Goal: Task Accomplishment & Management: Manage account settings

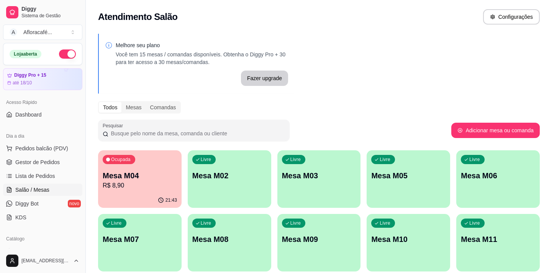
click at [461, 18] on div "Atendimento Salão Configurações" at bounding box center [319, 16] width 442 height 15
click at [439, 50] on div "Melhore seu plano Você tem 15 mesas / comandas disponíveis. Obtenha o Diggy Pro…" at bounding box center [319, 186] width 466 height 315
click at [250, 160] on div "Livre Mesa M02" at bounding box center [229, 174] width 81 height 47
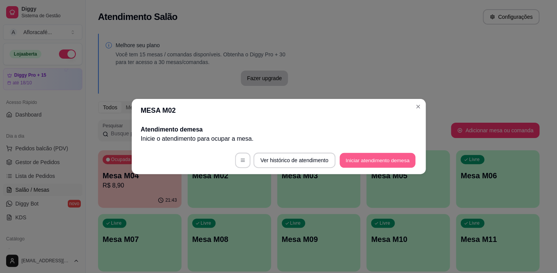
click at [383, 161] on button "Iniciar atendimento de mesa" at bounding box center [378, 160] width 76 height 15
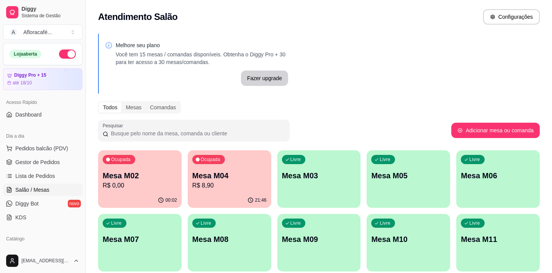
click at [164, 182] on p "R$ 0,00" at bounding box center [140, 185] width 74 height 9
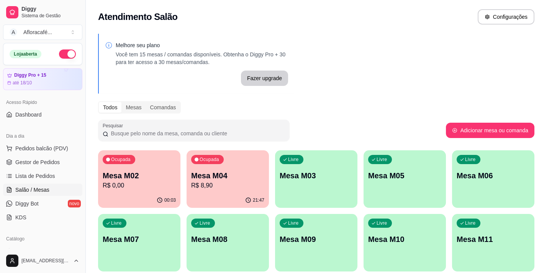
click at [172, 173] on p "Mesa M02" at bounding box center [139, 175] width 73 height 11
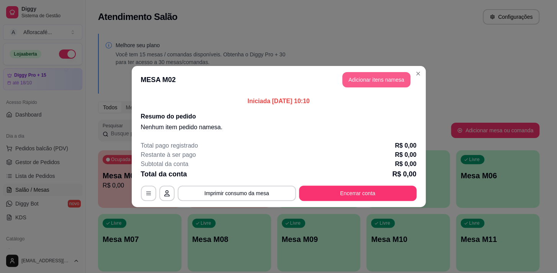
click at [369, 73] on button "Adicionar itens na mesa" at bounding box center [376, 79] width 68 height 15
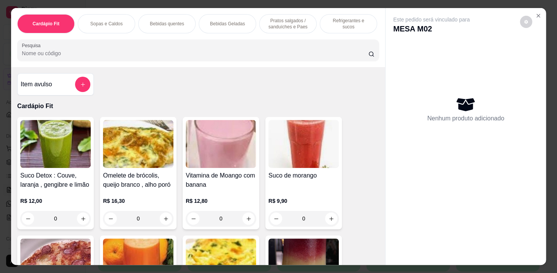
drag, startPoint x: 192, startPoint y: 25, endPoint x: 178, endPoint y: 34, distance: 17.1
click at [192, 25] on div "Cardápio Fit Sopas e Caldos Bebidas quentes Bebidas Geladas Pratos salgados / s…" at bounding box center [198, 23] width 362 height 19
click at [167, 21] on p "Bebidas quentes" at bounding box center [167, 24] width 34 height 6
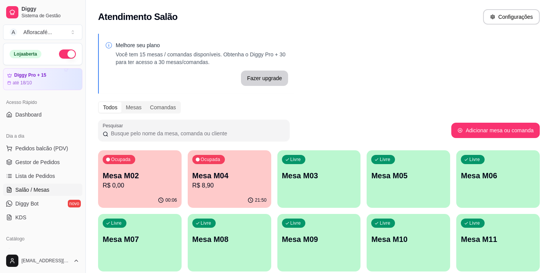
click at [129, 167] on div "Ocupada Mesa M02 R$ 0,00" at bounding box center [139, 171] width 83 height 43
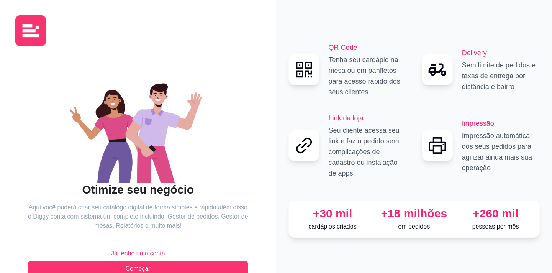
scroll to position [19, 0]
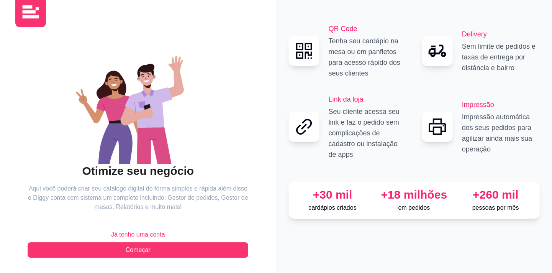
click at [149, 235] on span "Já tenho uma conta" at bounding box center [138, 234] width 54 height 9
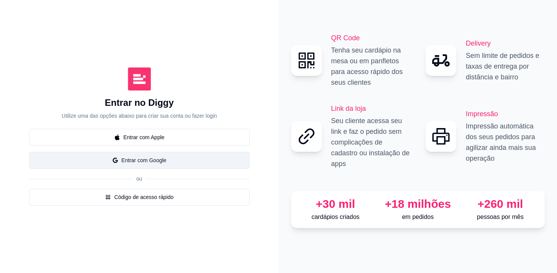
click at [167, 160] on button "Entrar com Google" at bounding box center [139, 160] width 221 height 17
click at [191, 162] on button "Entrar com Google" at bounding box center [139, 160] width 221 height 17
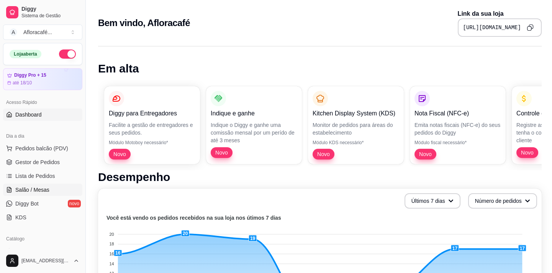
click at [46, 186] on span "Salão / Mesas" at bounding box center [32, 190] width 34 height 8
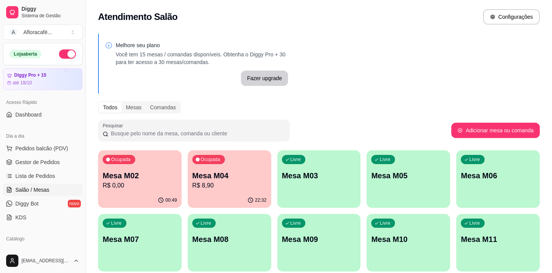
click at [121, 197] on div "00:49" at bounding box center [139, 200] width 83 height 15
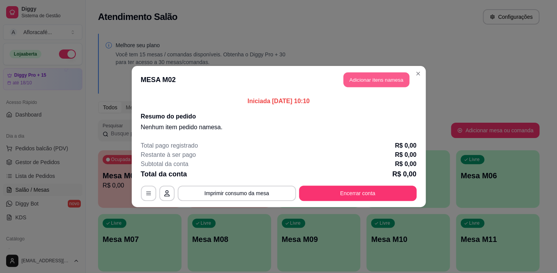
click at [383, 74] on button "Adicionar itens na mesa" at bounding box center [377, 79] width 66 height 15
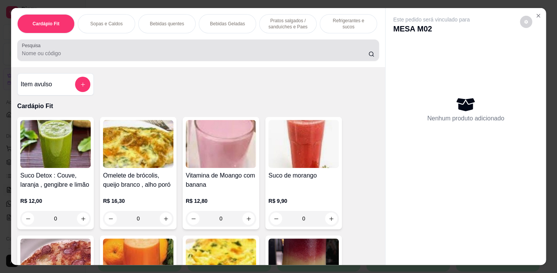
click at [198, 57] on input "Pesquisa" at bounding box center [195, 53] width 347 height 8
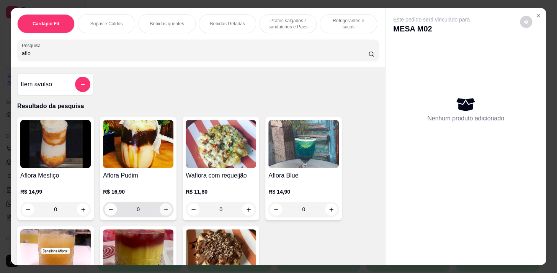
type input "aflo"
click at [161, 215] on button "increase-product-quantity" at bounding box center [166, 209] width 12 height 12
type input "1"
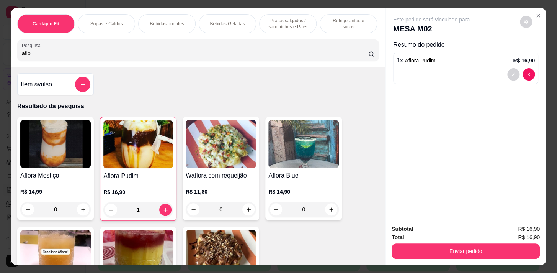
drag, startPoint x: 319, startPoint y: 38, endPoint x: 321, endPoint y: 34, distance: 4.7
click at [319, 38] on div "Cardápio Fit Sopas e Caldos Bebidas quentes Bebidas Geladas Pratos salgados / s…" at bounding box center [198, 37] width 374 height 59
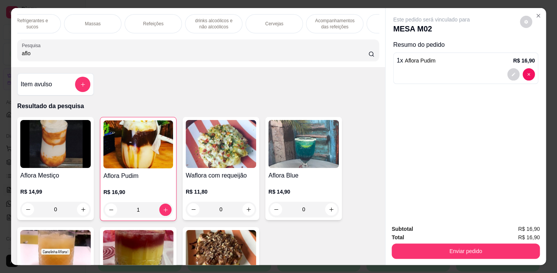
click at [84, 17] on div "Massas" at bounding box center [92, 23] width 57 height 19
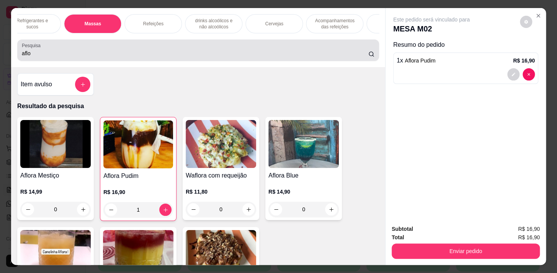
scroll to position [19, 0]
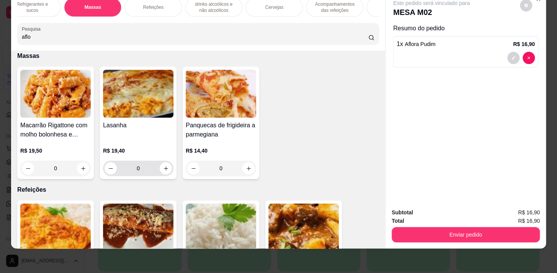
click at [165, 174] on div "0" at bounding box center [138, 167] width 67 height 15
click at [165, 173] on div "0" at bounding box center [138, 167] width 67 height 15
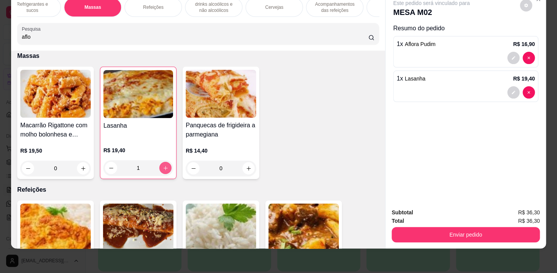
click at [163, 167] on icon "increase-product-quantity" at bounding box center [166, 168] width 6 height 6
type input "3"
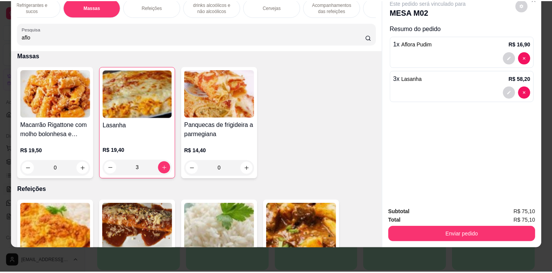
scroll to position [0, 0]
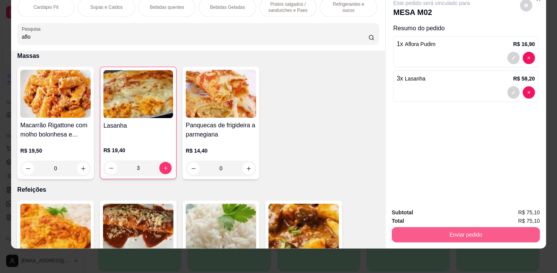
click at [475, 228] on button "Enviar pedido" at bounding box center [466, 234] width 148 height 15
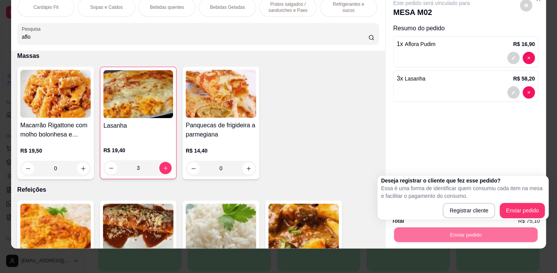
click at [500, 211] on div "Registrar cliente Enviar pedido" at bounding box center [463, 210] width 164 height 15
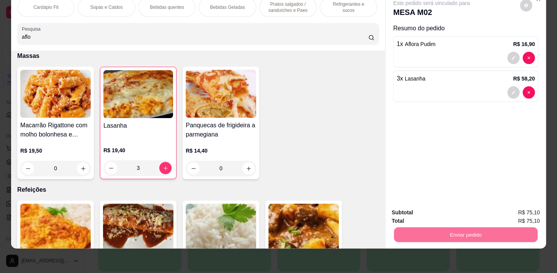
click at [507, 206] on button "Enviar pedido" at bounding box center [520, 210] width 42 height 14
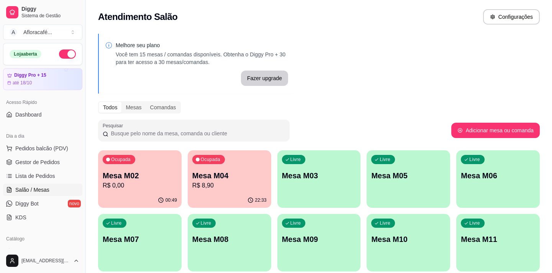
scroll to position [69, 0]
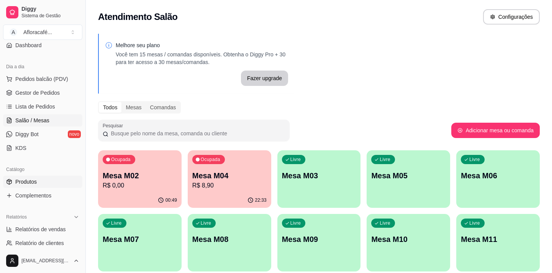
click at [49, 181] on link "Produtos" at bounding box center [42, 181] width 79 height 12
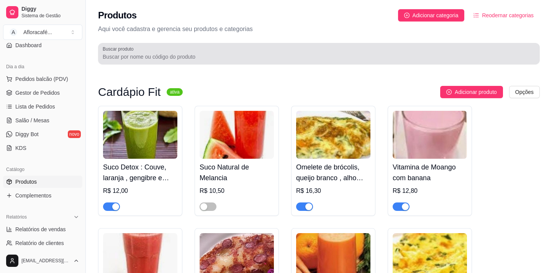
click at [205, 54] on input "Buscar produto" at bounding box center [319, 57] width 432 height 8
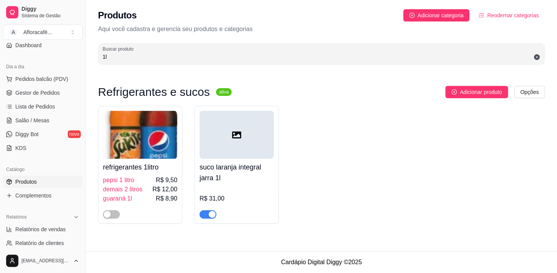
type input "1"
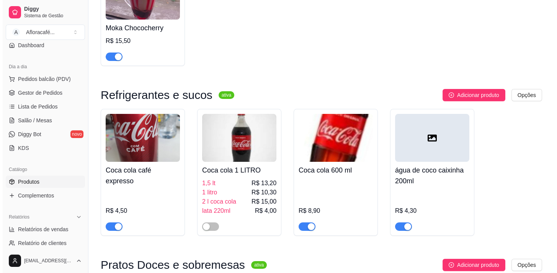
scroll to position [209, 0]
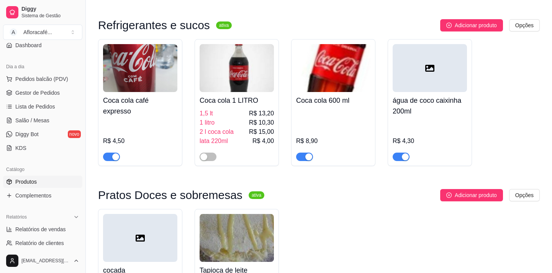
type input "coc"
click at [230, 132] on span "2 l coca cola" at bounding box center [217, 131] width 34 height 9
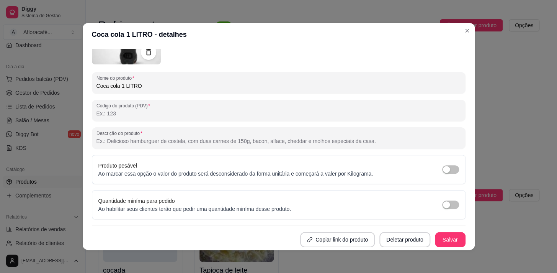
scroll to position [0, 0]
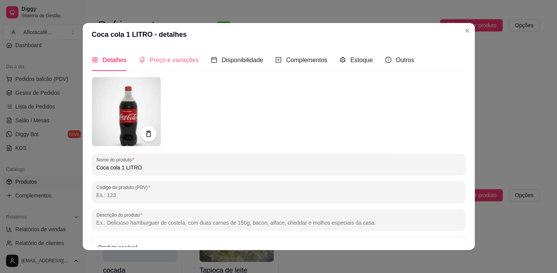
click at [164, 50] on div "Preço e variações" at bounding box center [169, 60] width 60 height 22
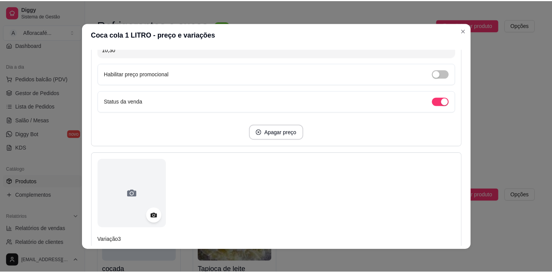
scroll to position [417, 0]
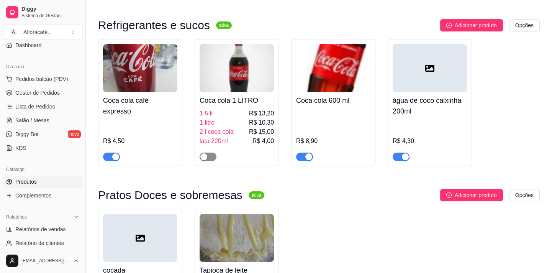
click at [209, 156] on span "button" at bounding box center [208, 156] width 17 height 8
click at [36, 120] on span "Salão / Mesas" at bounding box center [32, 120] width 34 height 8
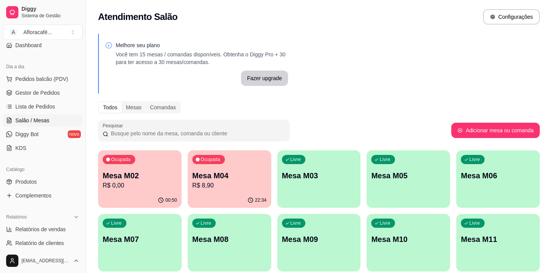
click at [120, 182] on p "R$ 0,00" at bounding box center [140, 185] width 74 height 9
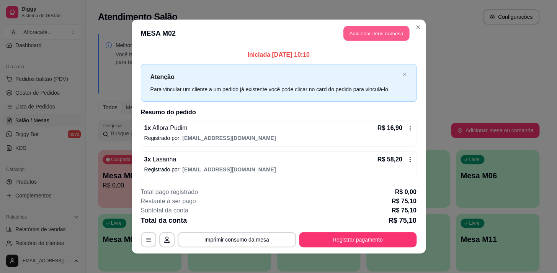
click at [363, 31] on button "Adicionar itens na mesa" at bounding box center [377, 33] width 66 height 15
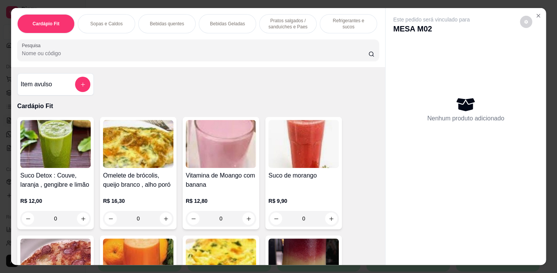
click at [292, 53] on input "Pesquisa" at bounding box center [195, 53] width 347 height 8
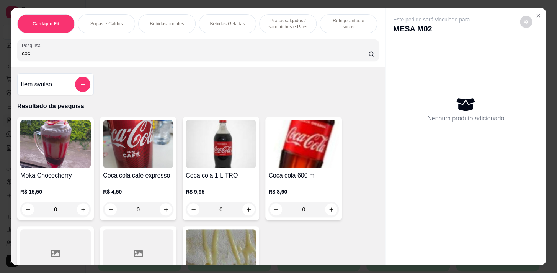
type input "coc"
click at [245, 212] on div "0" at bounding box center [221, 208] width 70 height 15
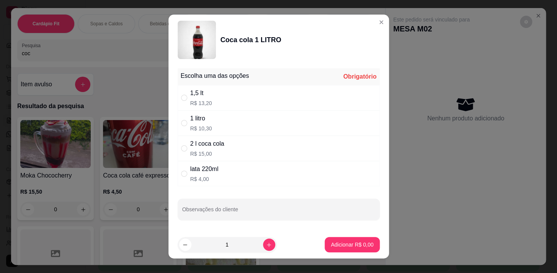
click at [268, 126] on div "1 litro R$ 10,30" at bounding box center [279, 122] width 202 height 25
radio input "true"
click at [328, 244] on p "Adicionar R$ 10,30" at bounding box center [351, 245] width 46 height 8
type input "1"
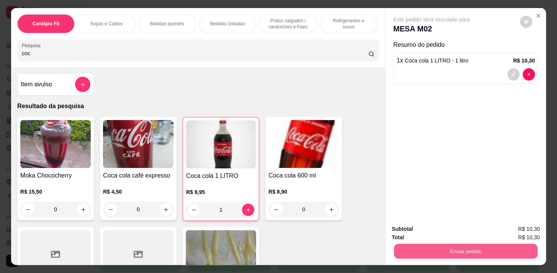
click at [525, 243] on button "Enviar pedido" at bounding box center [466, 250] width 144 height 15
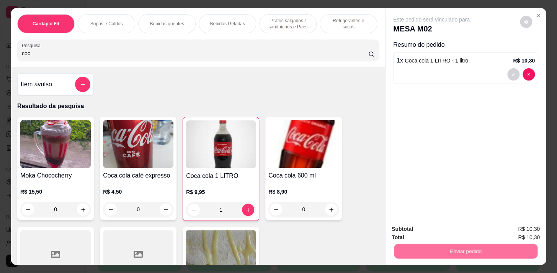
click at [507, 227] on button "Enviar pedido" at bounding box center [520, 229] width 43 height 15
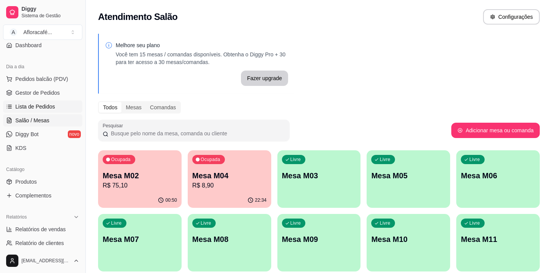
click at [42, 107] on span "Lista de Pedidos" at bounding box center [35, 107] width 40 height 8
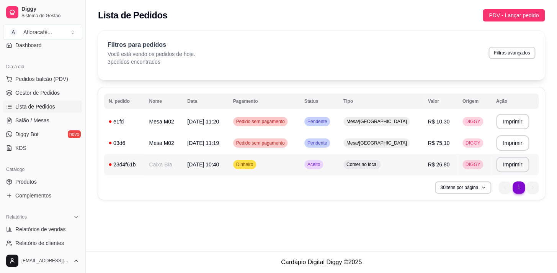
click at [160, 166] on td "Caixa Bia" at bounding box center [163, 164] width 38 height 21
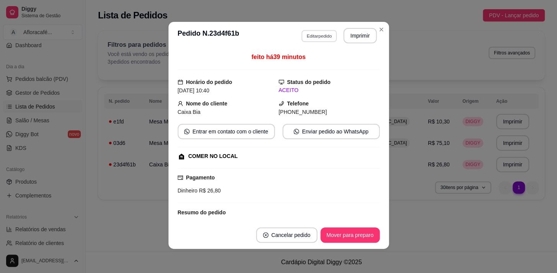
click at [330, 32] on button "Editar pedido" at bounding box center [319, 36] width 36 height 12
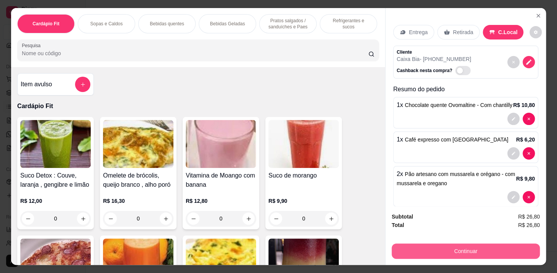
click at [466, 249] on button "Continuar" at bounding box center [466, 250] width 148 height 15
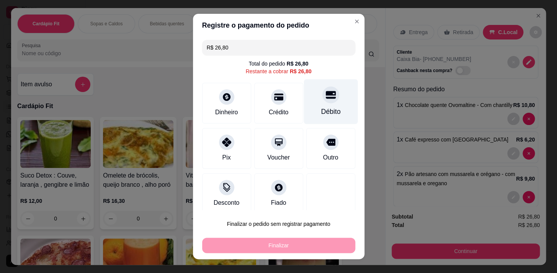
click at [311, 97] on div "Débito" at bounding box center [331, 101] width 54 height 45
type input "R$ 0,00"
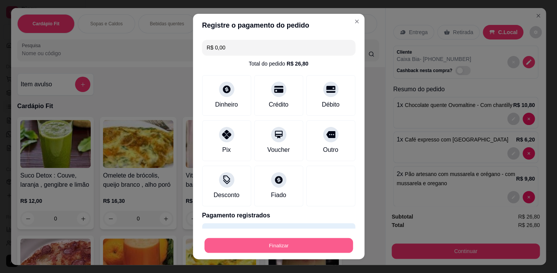
click at [302, 245] on button "Finalizar" at bounding box center [279, 245] width 149 height 15
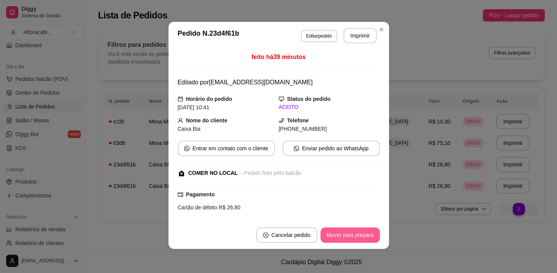
click at [327, 237] on button "Mover para preparo" at bounding box center [350, 234] width 59 height 15
click at [322, 227] on button "Mover para retirada disponível" at bounding box center [337, 234] width 82 height 15
click at [322, 230] on button "Mover para finalizado" at bounding box center [348, 234] width 62 height 15
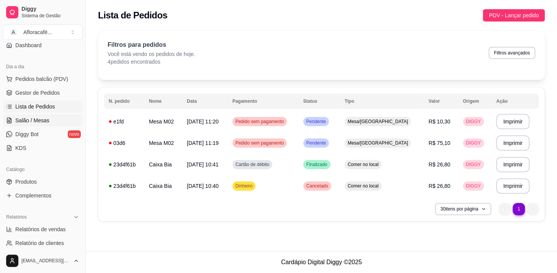
click at [46, 116] on span "Salão / Mesas" at bounding box center [32, 120] width 34 height 8
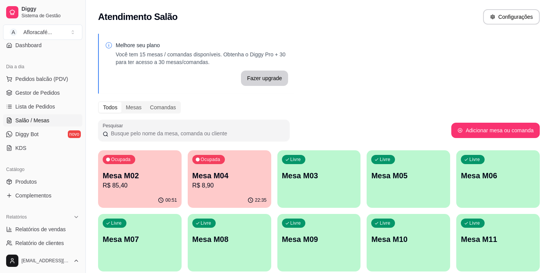
click at [226, 169] on div "Ocupada Mesa M04 R$ 8,90" at bounding box center [229, 171] width 83 height 43
click at [144, 185] on p "R$ 85,40" at bounding box center [140, 185] width 74 height 9
click at [349, 185] on div "Livre Mesa M03" at bounding box center [318, 174] width 81 height 47
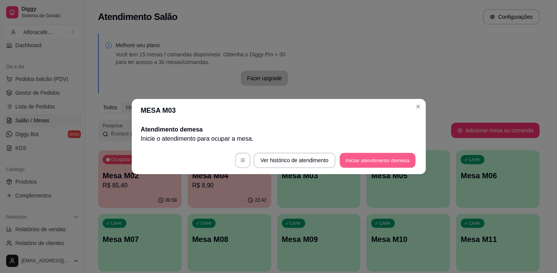
click at [367, 160] on button "Iniciar atendimento de mesa" at bounding box center [378, 160] width 76 height 15
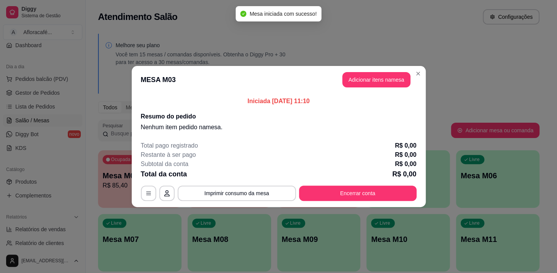
drag, startPoint x: 370, startPoint y: 69, endPoint x: 363, endPoint y: 80, distance: 13.4
click at [368, 74] on header "MESA M03 Adicionar itens na mesa" at bounding box center [279, 80] width 294 height 28
click at [363, 80] on button "Adicionar itens na mesa" at bounding box center [377, 79] width 66 height 15
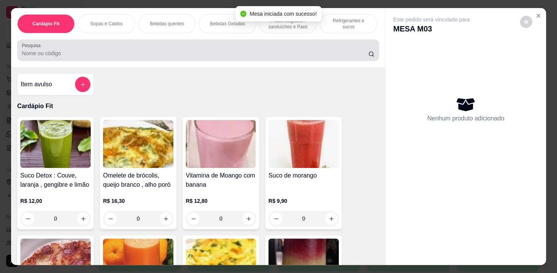
click at [229, 54] on input "Pesquisa" at bounding box center [195, 53] width 347 height 8
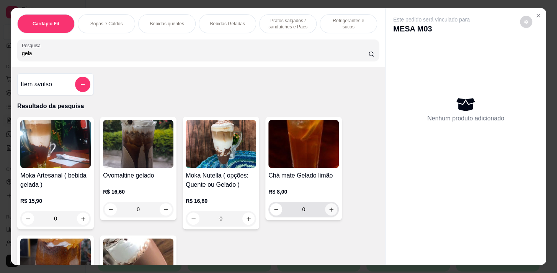
type input "gela"
click at [329, 212] on icon "increase-product-quantity" at bounding box center [332, 209] width 6 height 6
type input "1"
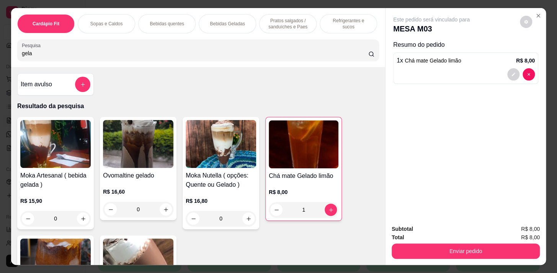
click at [301, 22] on p "Pratos salgados / sanduíches e Paes" at bounding box center [288, 24] width 44 height 12
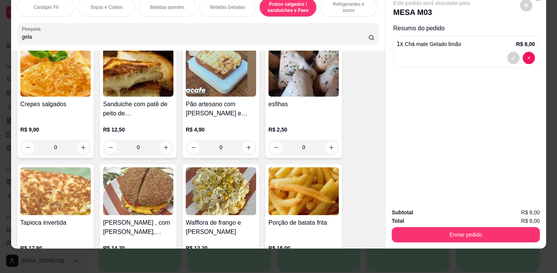
scroll to position [3014, 0]
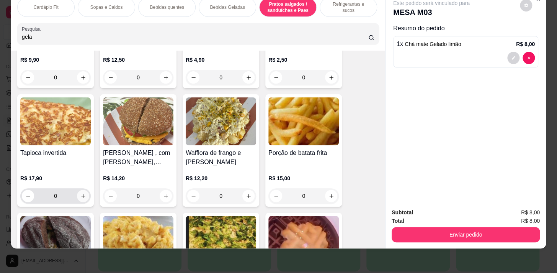
click at [80, 198] on icon "increase-product-quantity" at bounding box center [83, 196] width 6 height 6
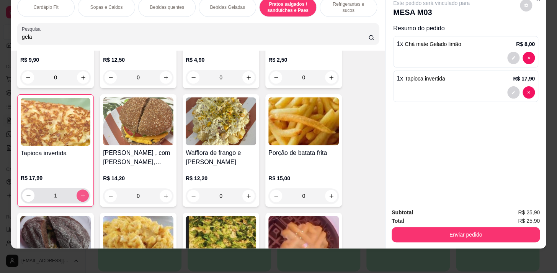
type input "1"
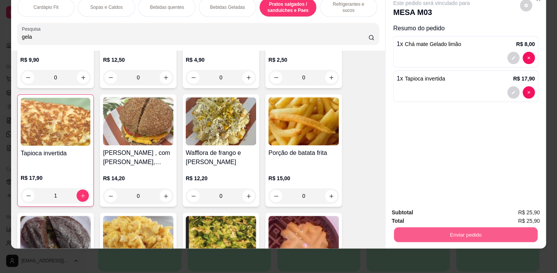
click at [513, 235] on button "Enviar pedido" at bounding box center [466, 234] width 144 height 15
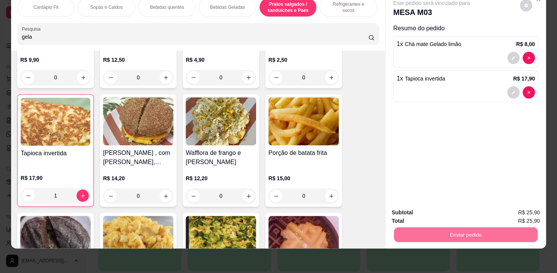
click at [517, 208] on button "Enviar pedido" at bounding box center [520, 210] width 43 height 15
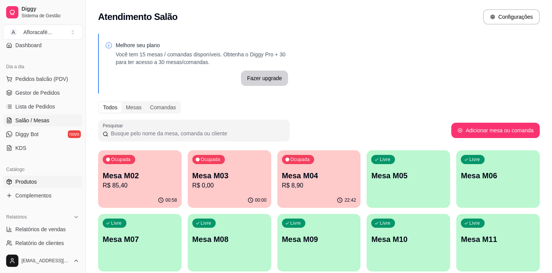
click at [27, 179] on span "Produtos" at bounding box center [25, 182] width 21 height 8
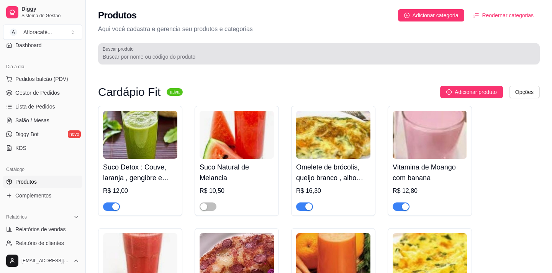
click at [201, 61] on div at bounding box center [319, 53] width 432 height 15
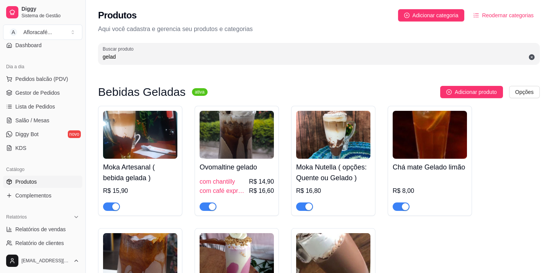
type input "gelad"
click at [427, 157] on img at bounding box center [430, 135] width 74 height 48
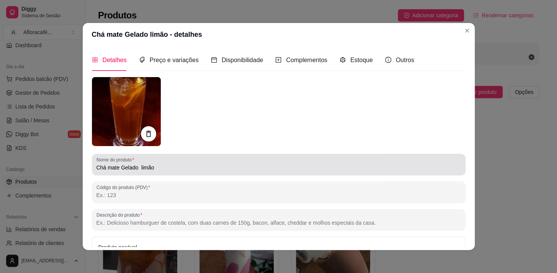
click at [243, 160] on div "Chá mate Gelado limão" at bounding box center [279, 164] width 365 height 15
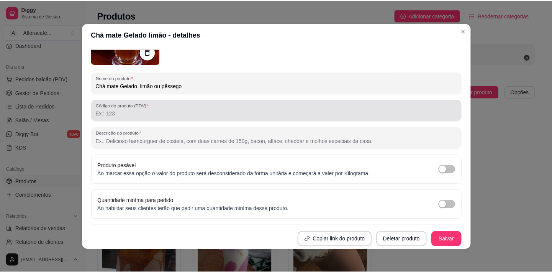
scroll to position [1, 0]
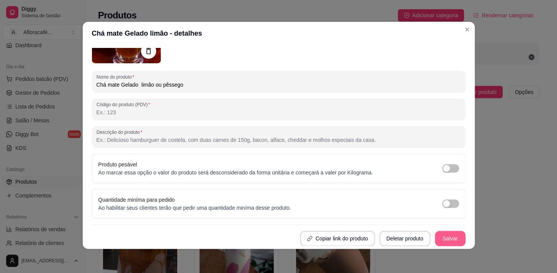
type input "Chá mate Gelado limão ou pêssego"
click at [435, 234] on button "Salvar" at bounding box center [450, 238] width 31 height 15
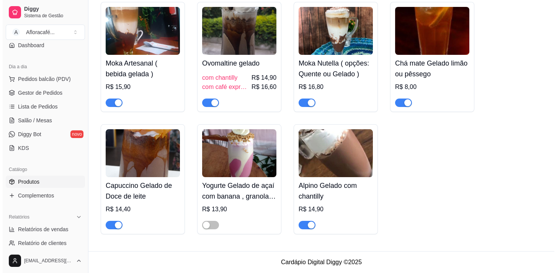
scroll to position [0, 0]
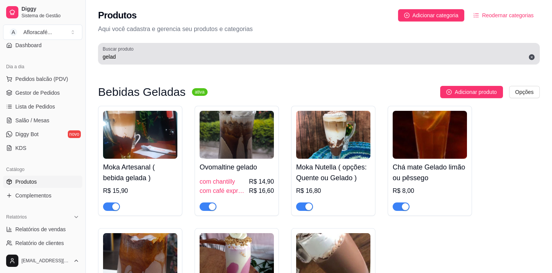
click at [215, 49] on div "gelad" at bounding box center [319, 53] width 432 height 15
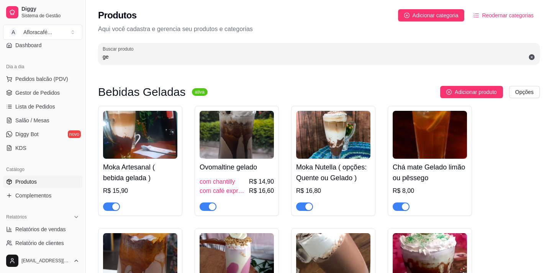
type input "g"
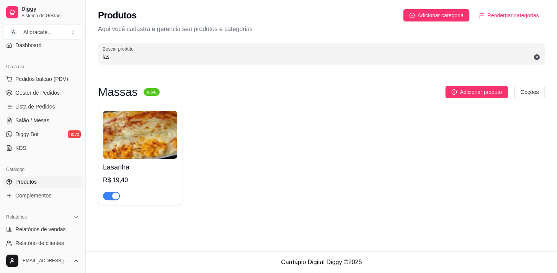
type input "las"
click at [169, 167] on h4 "Lasanha" at bounding box center [140, 167] width 74 height 11
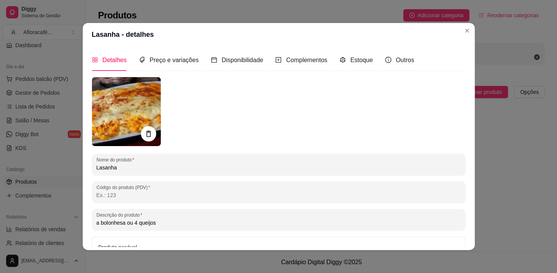
scroll to position [69, 0]
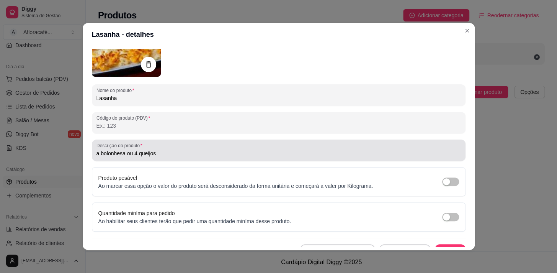
click at [129, 151] on input "a bolonhesa ou 4 queijos" at bounding box center [279, 153] width 365 height 8
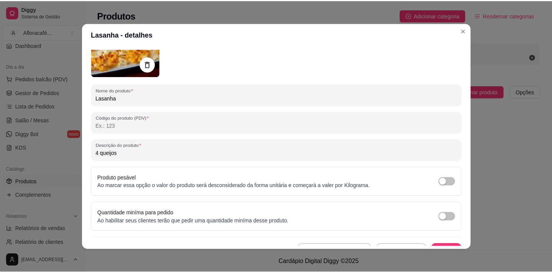
scroll to position [1, 0]
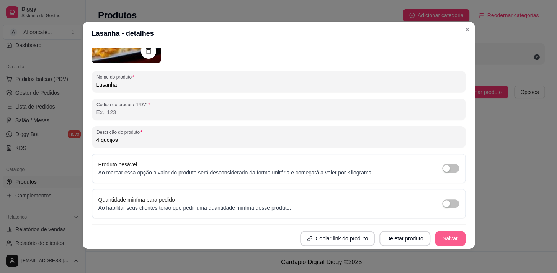
type input "4 queijos"
click at [453, 239] on button "Salvar" at bounding box center [450, 238] width 30 height 15
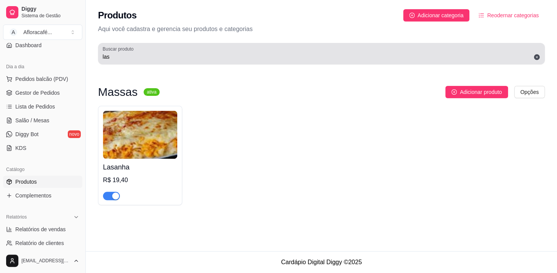
click at [157, 54] on input "las" at bounding box center [322, 57] width 438 height 8
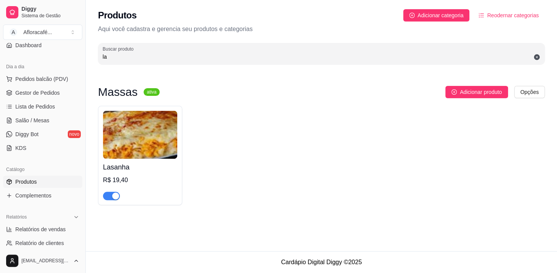
type input "l"
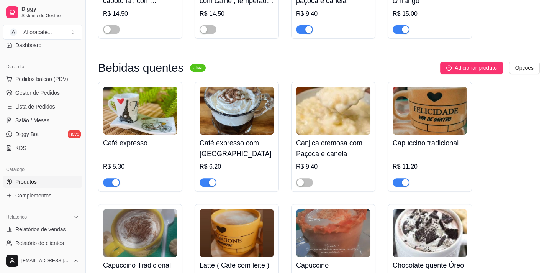
scroll to position [835, 0]
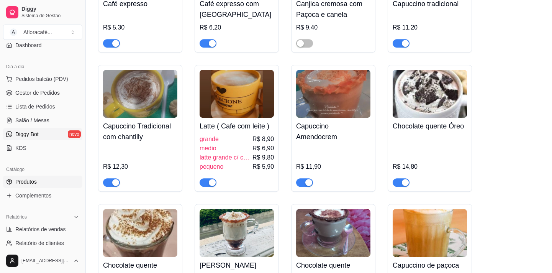
drag, startPoint x: 47, startPoint y: 119, endPoint x: 46, endPoint y: 128, distance: 9.0
click at [47, 120] on link "Salão / Mesas" at bounding box center [42, 120] width 79 height 12
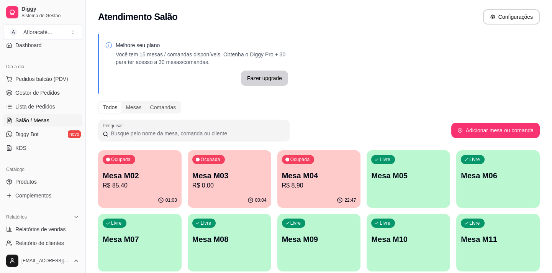
click at [164, 180] on p "Mesa M02" at bounding box center [140, 175] width 74 height 11
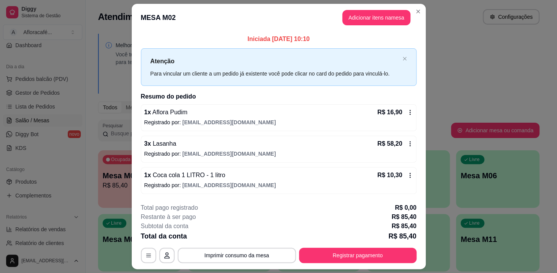
scroll to position [20, 0]
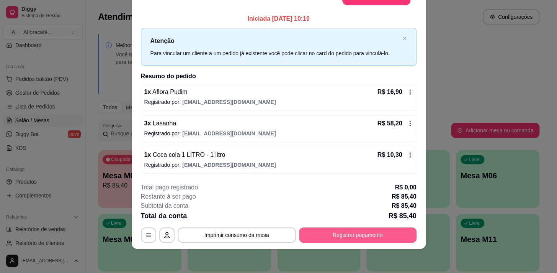
click at [396, 241] on button "Registrar pagamento" at bounding box center [358, 234] width 118 height 15
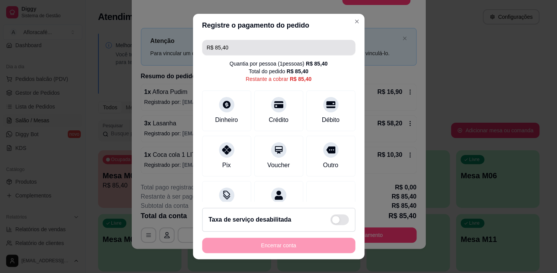
click at [255, 43] on input "R$ 85,40" at bounding box center [279, 47] width 144 height 15
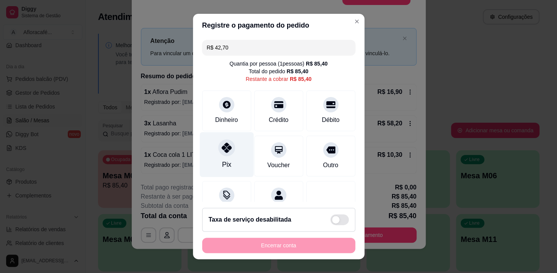
drag, startPoint x: 218, startPoint y: 151, endPoint x: 216, endPoint y: 148, distance: 4.1
click at [221, 151] on icon at bounding box center [226, 147] width 10 height 10
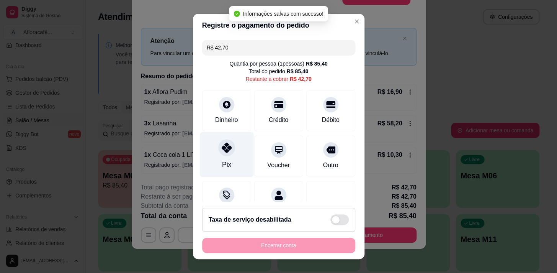
click at [225, 149] on icon at bounding box center [226, 147] width 10 height 10
type input "R$ 0,00"
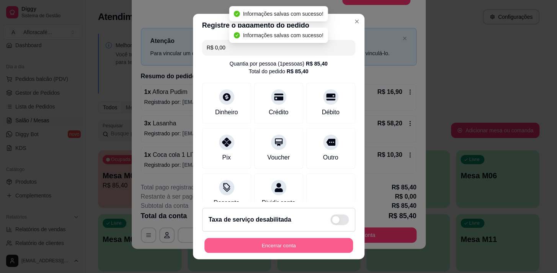
click at [330, 250] on button "Encerrar conta" at bounding box center [279, 245] width 149 height 15
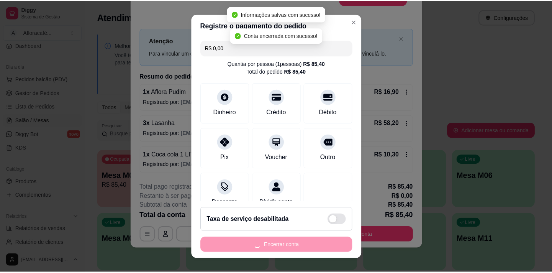
scroll to position [0, 0]
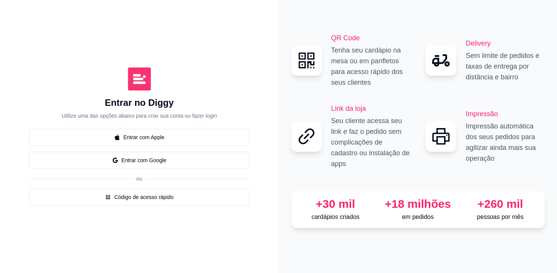
click at [172, 162] on button "Entrar com Google" at bounding box center [139, 160] width 221 height 17
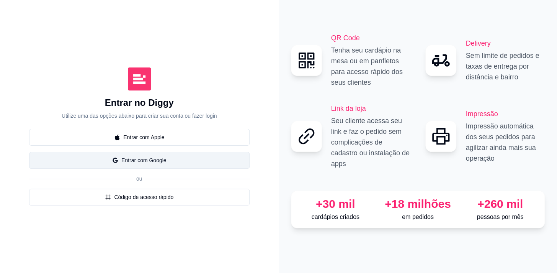
click at [207, 161] on button "Entrar com Google" at bounding box center [139, 160] width 221 height 17
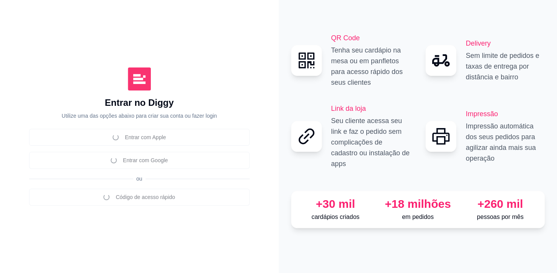
click at [436, 130] on icon at bounding box center [440, 136] width 21 height 21
